Goal: Task Accomplishment & Management: Manage account settings

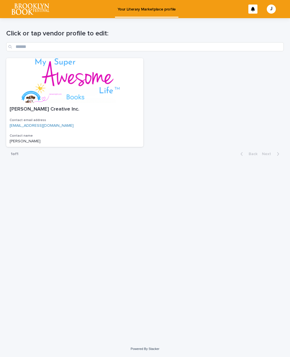
click at [83, 100] on div at bounding box center [74, 80] width 137 height 45
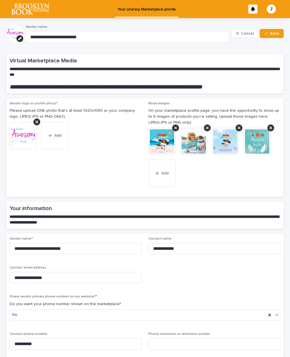
click at [238, 129] on img at bounding box center [225, 141] width 27 height 27
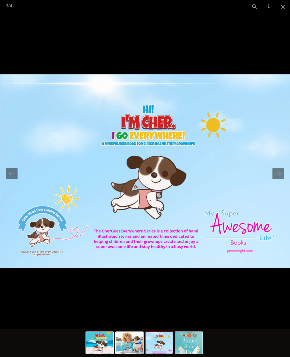
click at [283, 9] on button "Close gallery" at bounding box center [283, 6] width 14 height 13
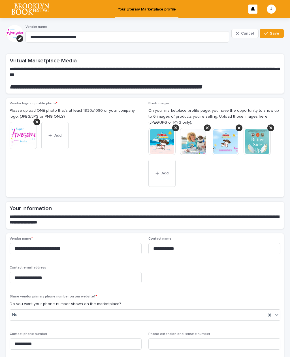
click at [238, 129] on div at bounding box center [239, 127] width 7 height 7
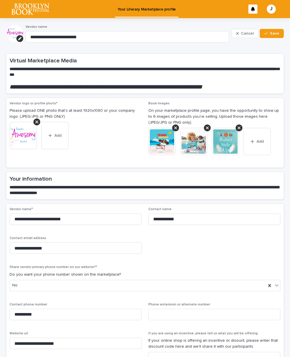
click at [252, 144] on button "Add" at bounding box center [257, 141] width 27 height 27
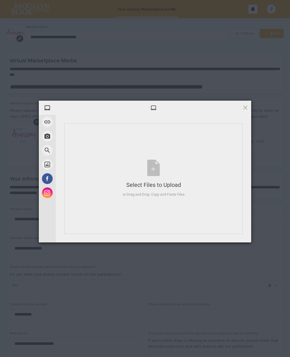
click at [41, 138] on div "Take Photo" at bounding box center [73, 136] width 68 height 14
click at [52, 110] on span at bounding box center [47, 107] width 11 height 11
click at [66, 107] on span "My Device" at bounding box center [65, 107] width 17 height 5
click at [149, 173] on div "Select Files to Upload or Drag and Drop, Copy and Paste Files" at bounding box center [154, 179] width 62 height 38
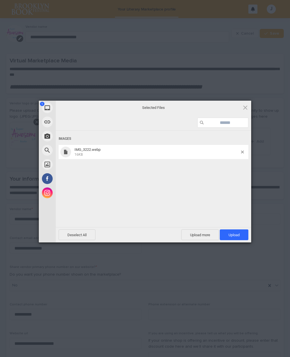
click at [237, 233] on span "Upload 1" at bounding box center [234, 235] width 11 height 4
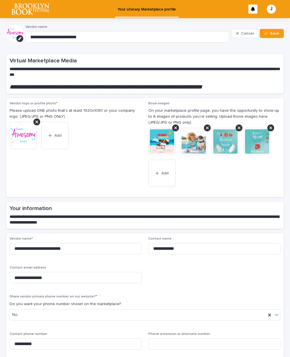
click at [272, 31] on button "Save" at bounding box center [272, 33] width 24 height 9
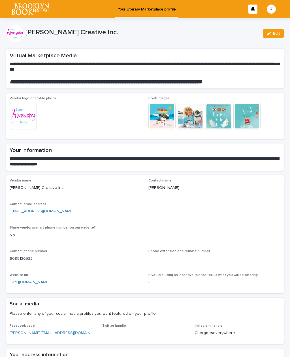
click at [270, 34] on icon "button" at bounding box center [269, 33] width 4 height 4
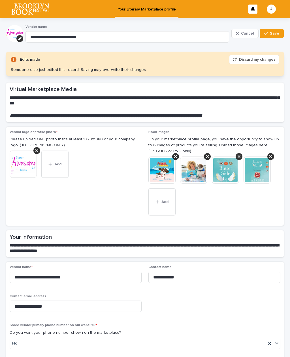
click at [272, 33] on span "Save" at bounding box center [274, 33] width 9 height 4
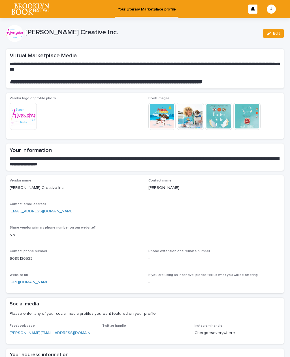
scroll to position [0, 0]
